Goal: Transaction & Acquisition: Subscribe to service/newsletter

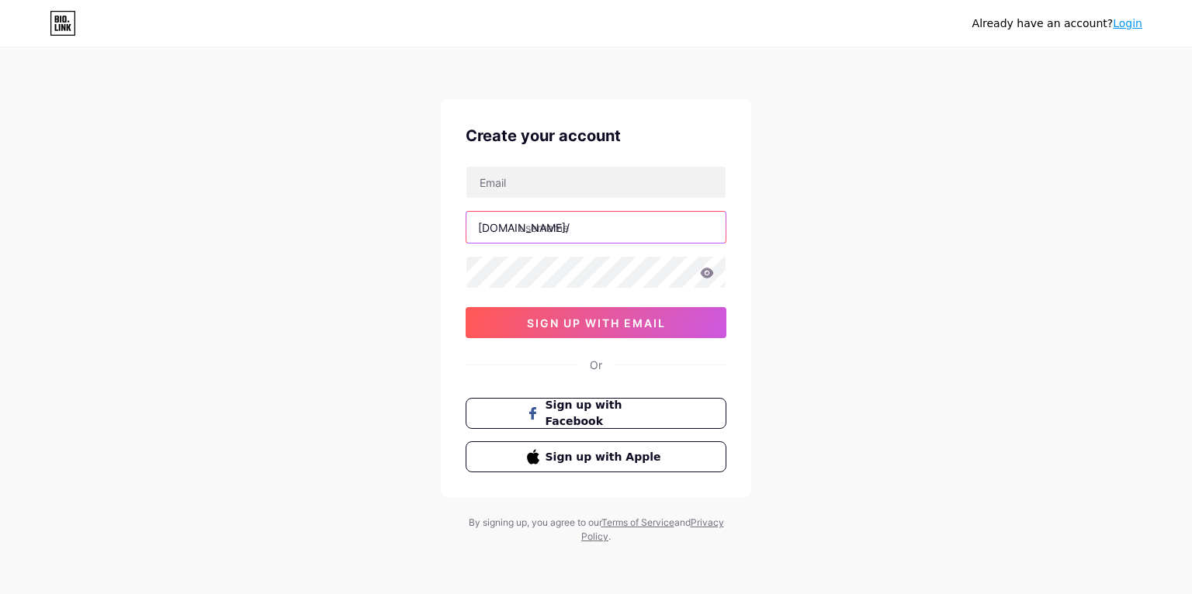
click at [598, 216] on input "text" at bounding box center [595, 227] width 259 height 31
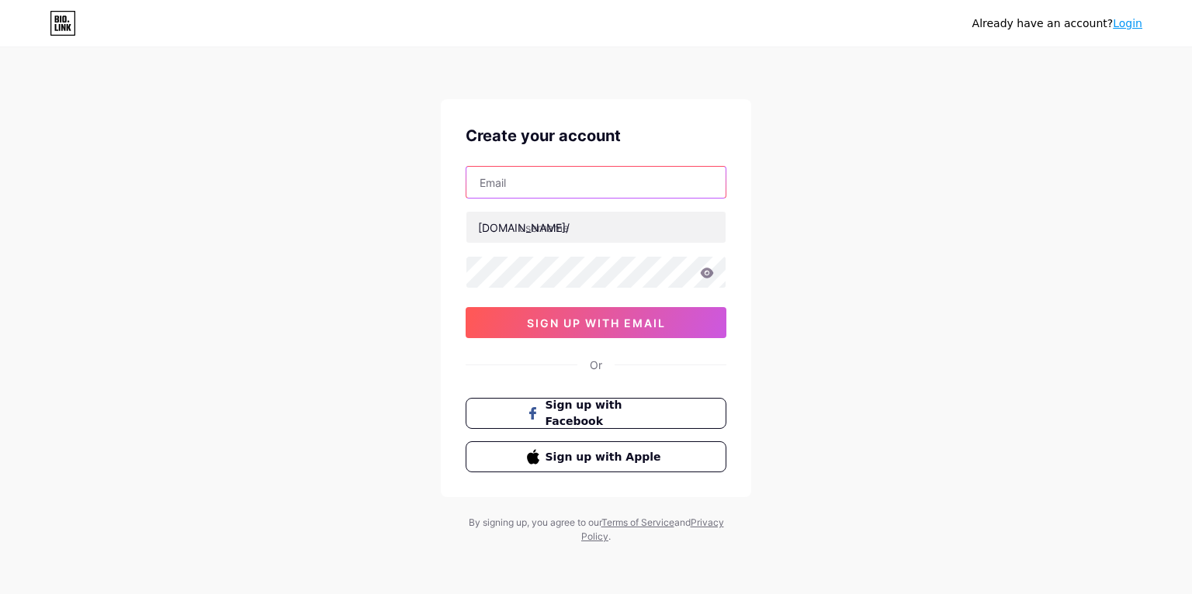
click at [605, 182] on input "text" at bounding box center [595, 182] width 259 height 31
type input "[EMAIL_ADDRESS][DOMAIN_NAME]"
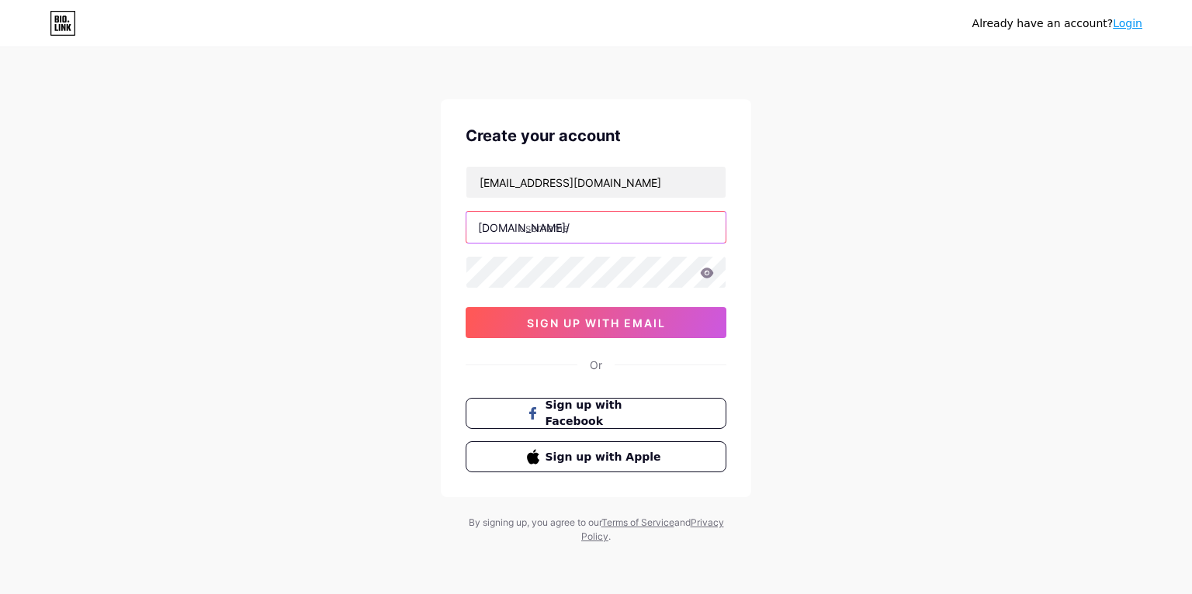
click at [632, 233] on input "text" at bounding box center [595, 227] width 259 height 31
click at [626, 234] on input "text" at bounding box center [595, 227] width 259 height 31
type input "a"
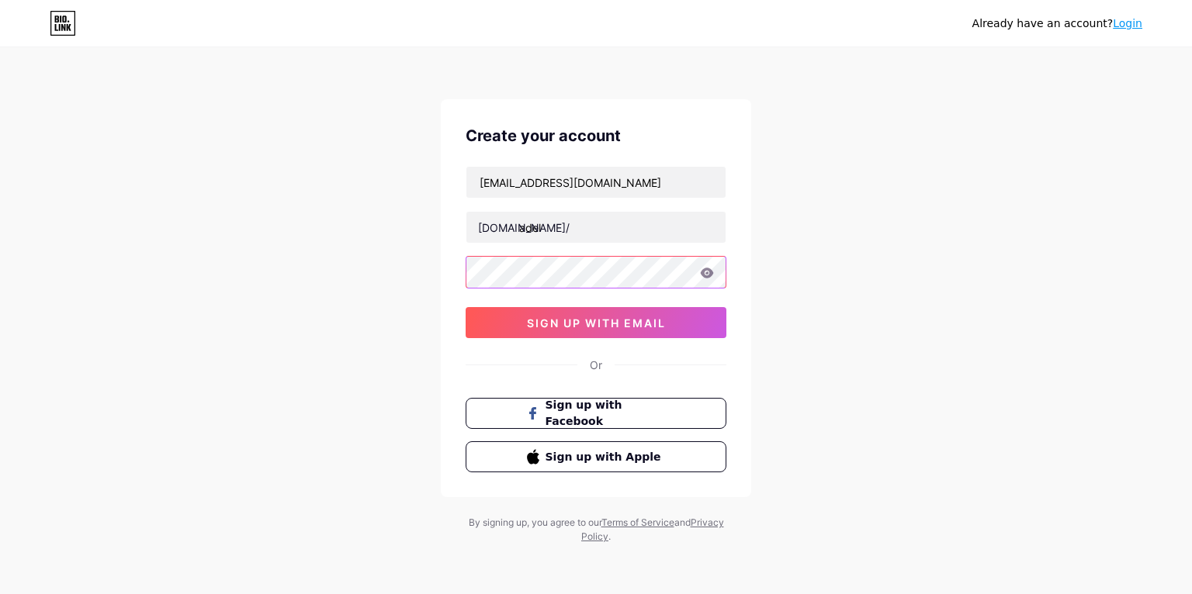
click at [586, 256] on div at bounding box center [595, 272] width 261 height 33
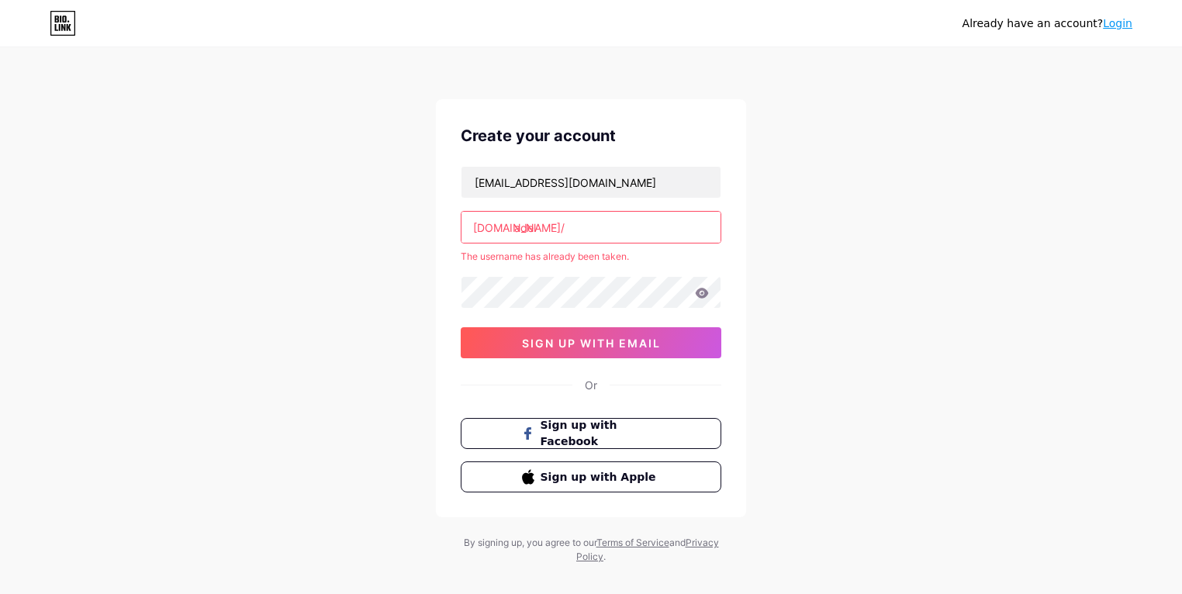
click at [603, 244] on div "adelaflalo@gmail.com bio.link/ adel The username has already been taken. 0cAFcW…" at bounding box center [591, 262] width 261 height 192
click at [605, 235] on input "adel" at bounding box center [591, 227] width 259 height 31
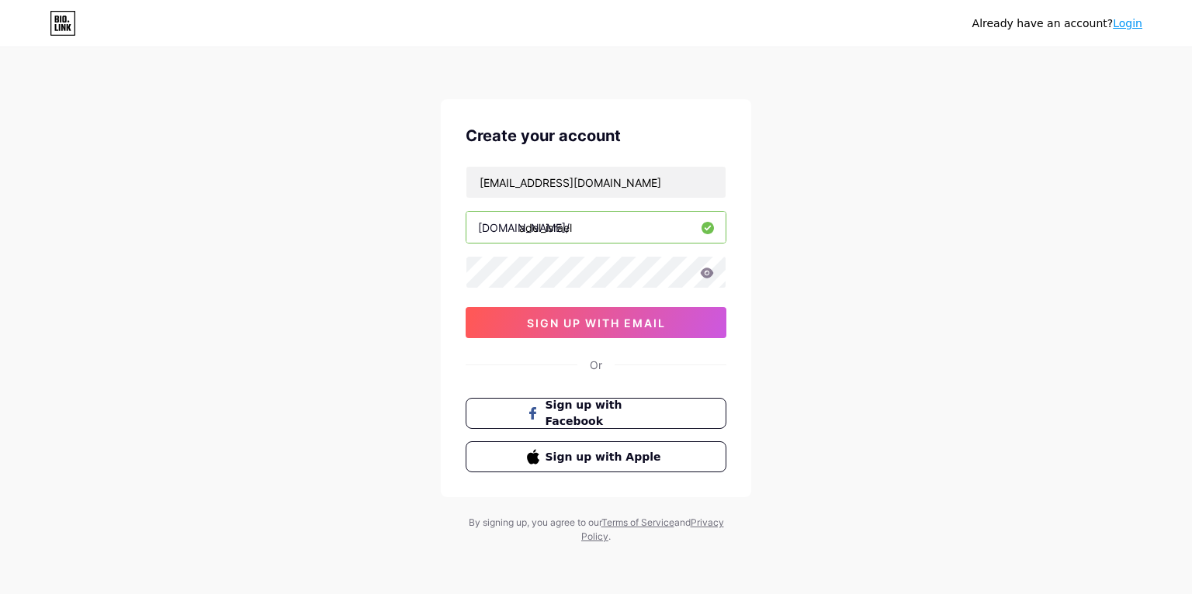
type input "adel_israel"
click at [630, 341] on div "Create your account adelaflalo@gmail.com bio.link/ adel_israel 0cAFcWeA5Zeyzn0L…" at bounding box center [596, 298] width 310 height 398
click at [630, 336] on button "sign up with email" at bounding box center [595, 322] width 261 height 31
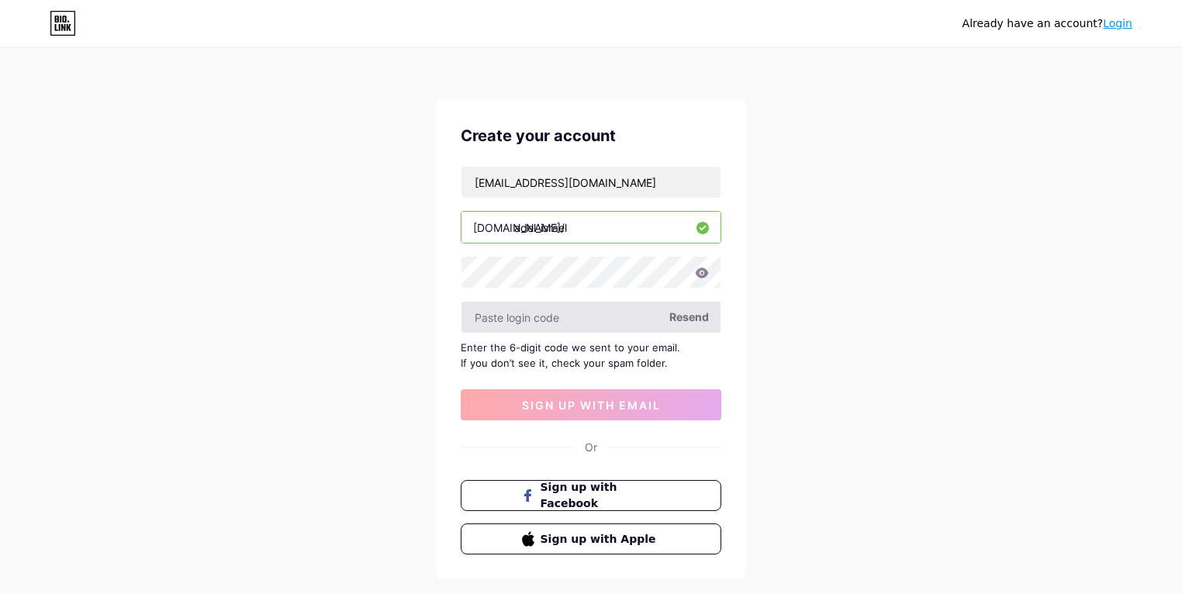
drag, startPoint x: 646, startPoint y: 332, endPoint x: 642, endPoint y: 325, distance: 8.0
click at [645, 331] on div at bounding box center [591, 317] width 261 height 33
click at [642, 325] on input "text" at bounding box center [591, 317] width 259 height 31
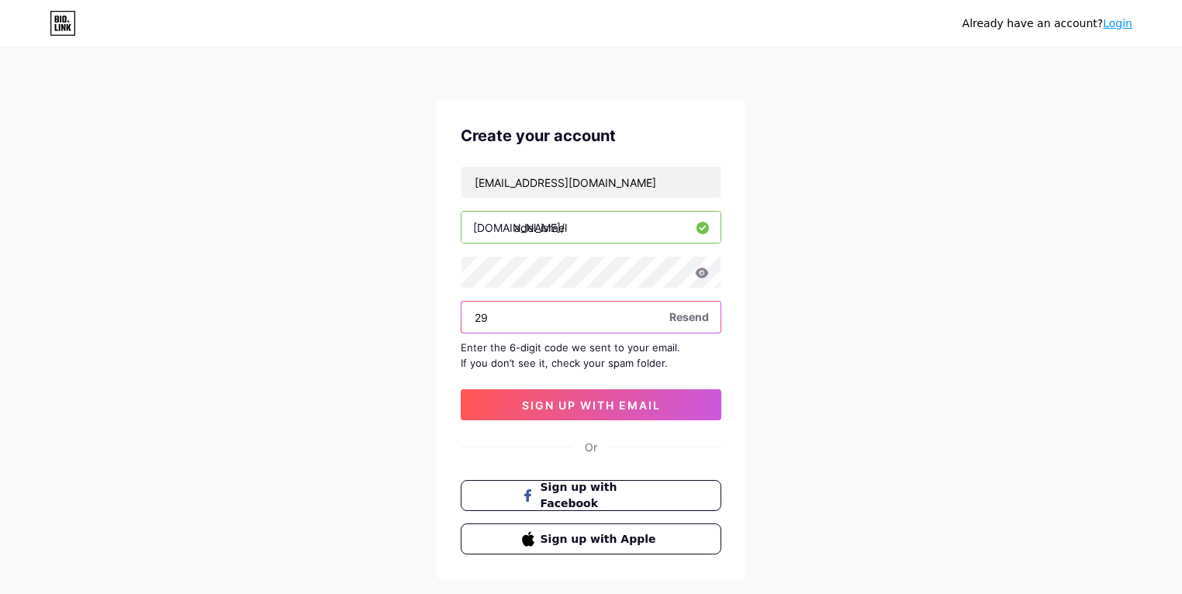
type input "2"
type input "291188"
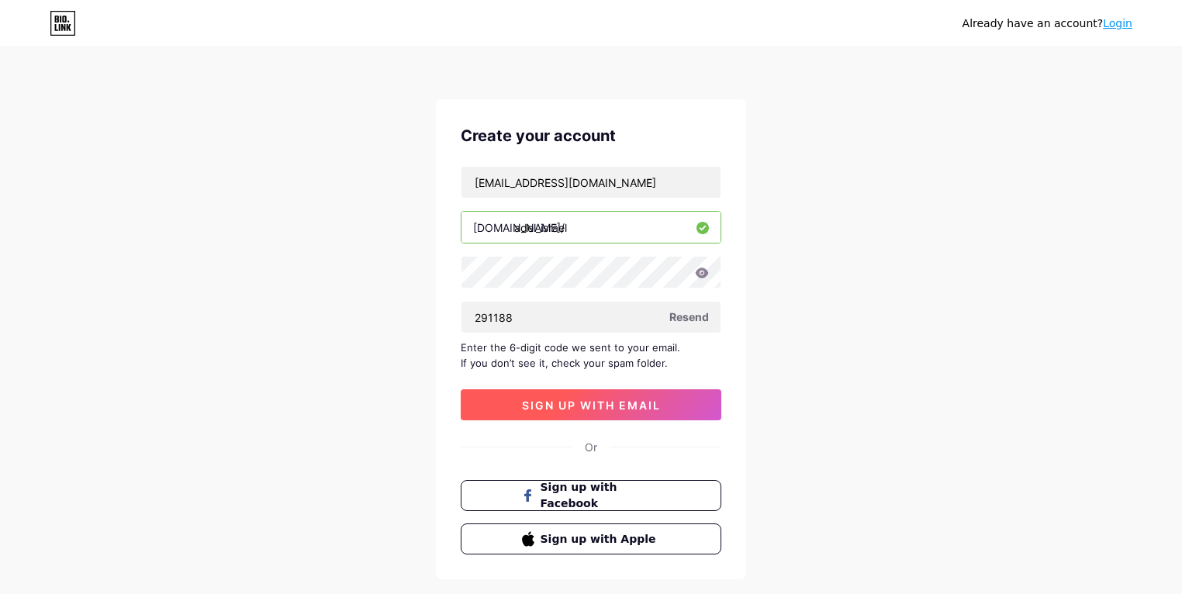
click at [562, 403] on span "sign up with email" at bounding box center [591, 405] width 139 height 13
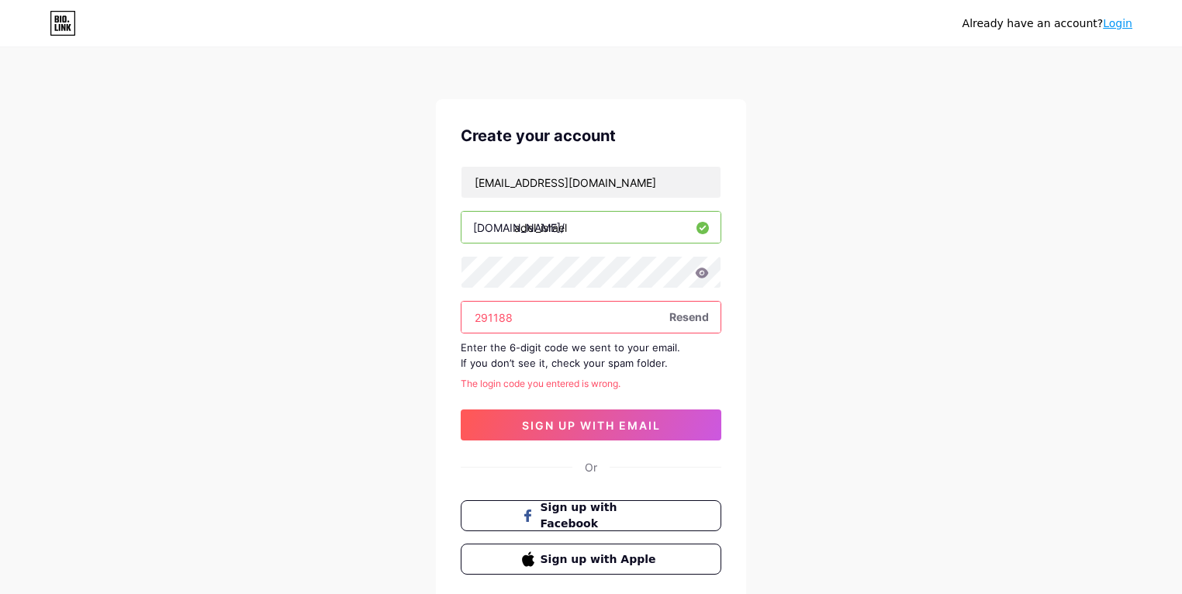
click at [609, 333] on div "adelaflalo@gmail.com bio.link/ adel_israel 291188 Resend Enter the 6-digit code…" at bounding box center [591, 303] width 261 height 275
click at [607, 332] on div "adelaflalo@gmail.com bio.link/ adel_israel 291188 Resend Enter the 6-digit code…" at bounding box center [591, 303] width 261 height 275
click at [599, 324] on input "291188" at bounding box center [591, 317] width 259 height 31
click at [599, 323] on input "291188" at bounding box center [591, 317] width 259 height 31
click at [598, 323] on input "291188" at bounding box center [591, 317] width 259 height 31
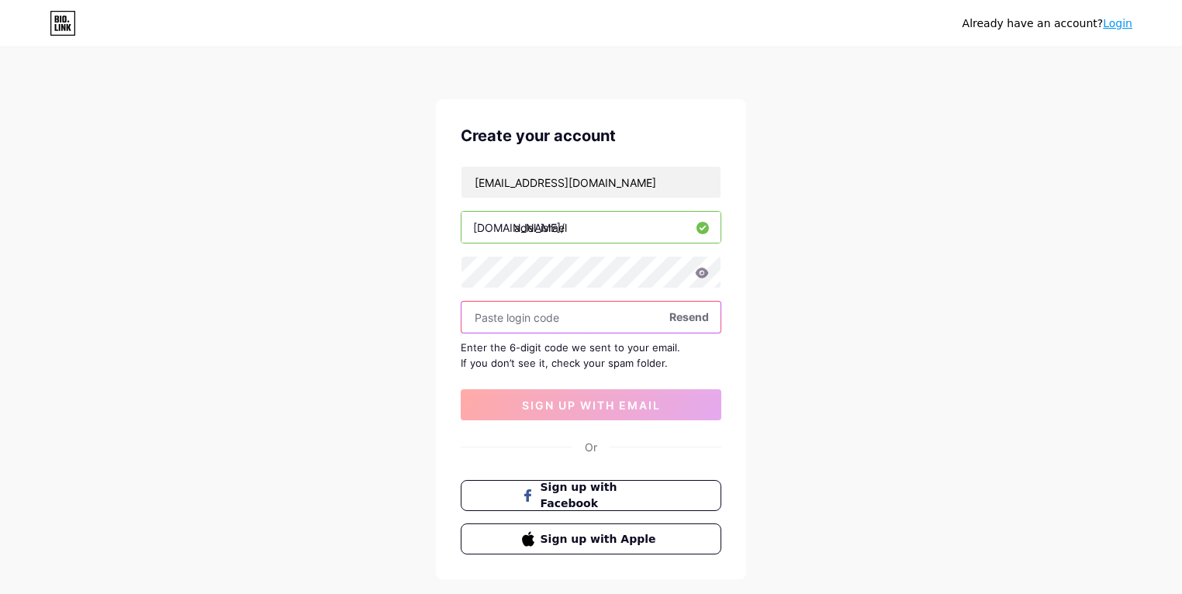
type input "3"
click at [586, 497] on span "Sign up with Facebook" at bounding box center [601, 495] width 122 height 33
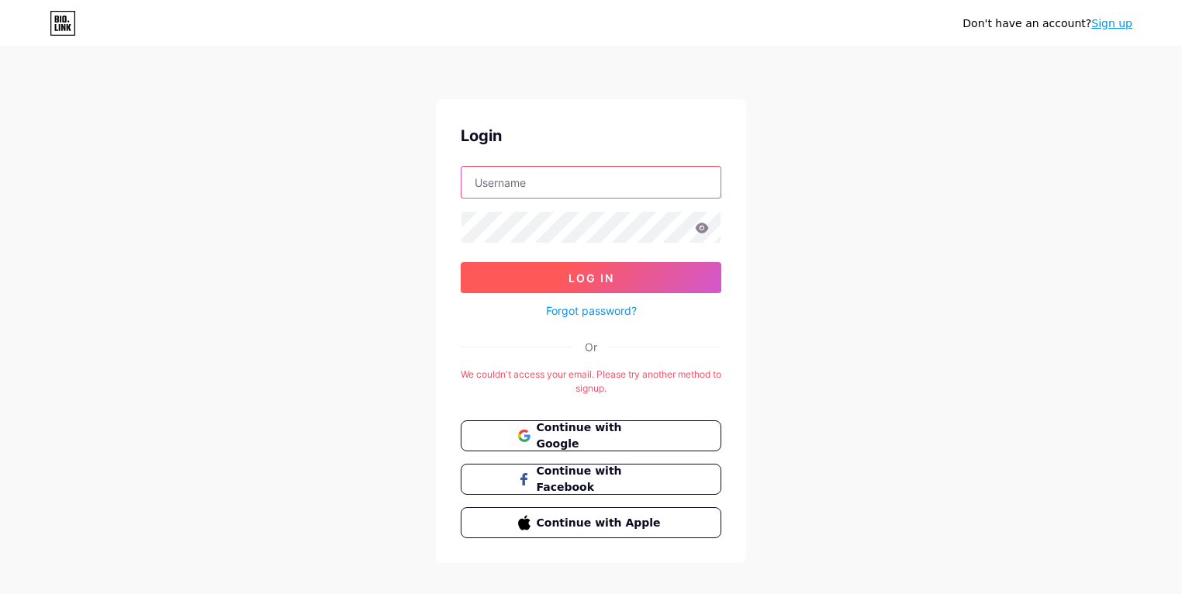
type input "[EMAIL_ADDRESS][DOMAIN_NAME]"
click at [676, 292] on button "Log In" at bounding box center [591, 277] width 261 height 31
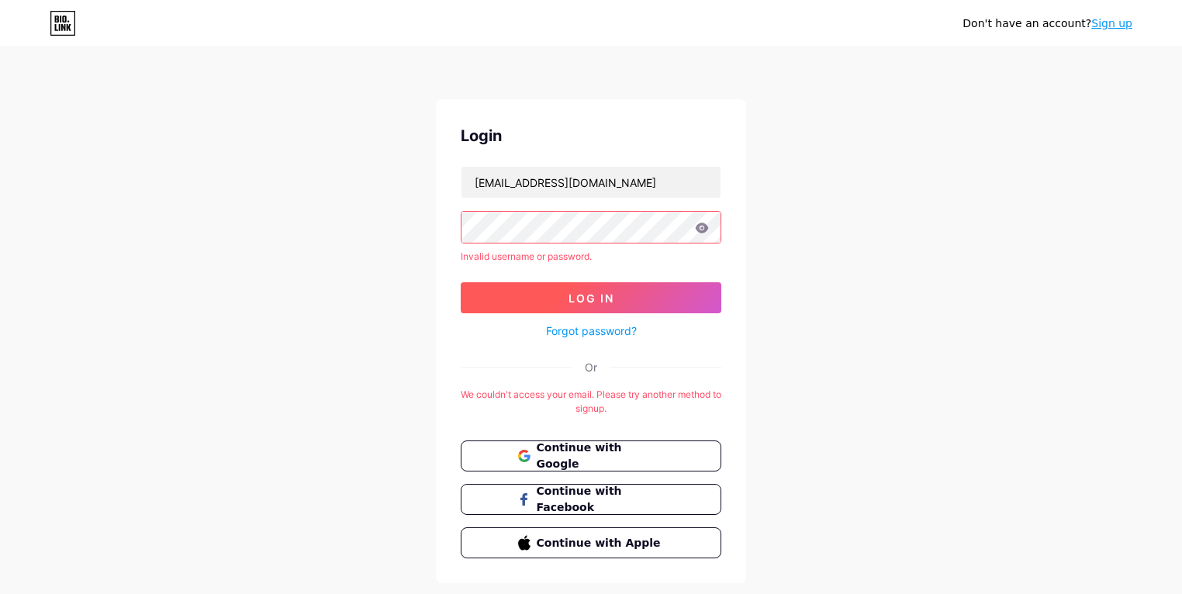
click at [674, 292] on button "Log In" at bounding box center [591, 297] width 261 height 31
click at [604, 452] on span "Continue with Google" at bounding box center [600, 456] width 130 height 33
